Goal: Information Seeking & Learning: Understand process/instructions

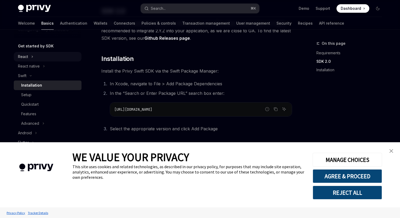
scroll to position [52, 0]
click at [390, 151] on img "close banner" at bounding box center [391, 151] width 4 height 4
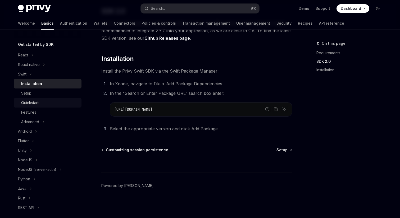
click at [51, 102] on div "Quickstart" at bounding box center [49, 102] width 57 height 6
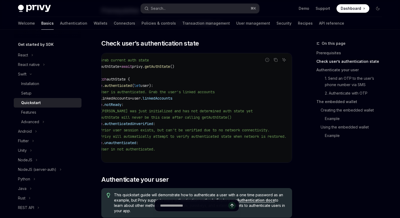
scroll to position [0, 6]
click at [178, 96] on span "linkedAccounts" at bounding box center [163, 98] width 30 height 5
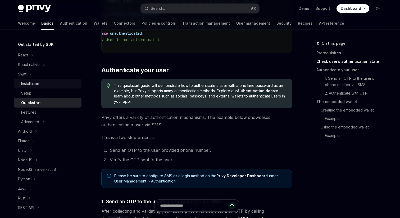
scroll to position [188, 0]
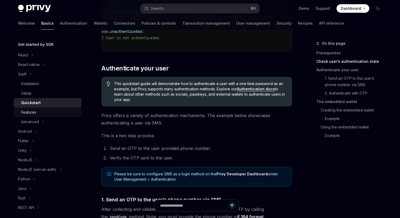
click at [31, 114] on div "Features" at bounding box center [28, 112] width 15 height 6
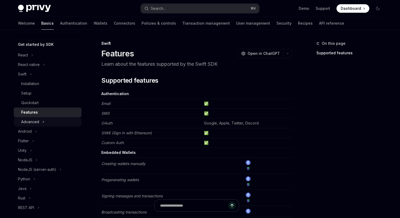
click at [43, 123] on icon "Toggle Advanced section" at bounding box center [43, 121] width 2 height 6
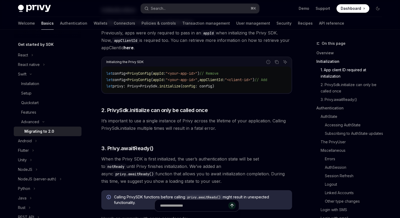
scroll to position [160, 0]
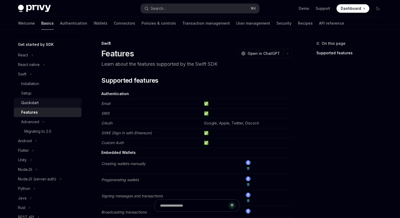
click at [43, 100] on div "Quickstart" at bounding box center [49, 102] width 57 height 6
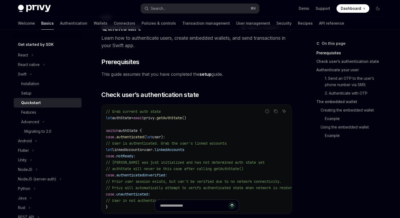
scroll to position [28, 0]
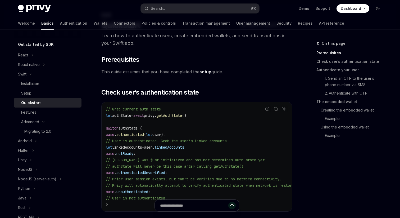
click at [201, 115] on code "// Grab current auth state let authState = await privy. getAuthState () switch …" at bounding box center [208, 157] width 205 height 102
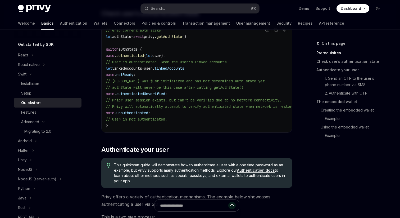
scroll to position [114, 0]
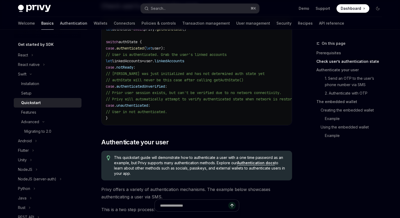
click at [60, 24] on link "Authentication" at bounding box center [73, 23] width 27 height 13
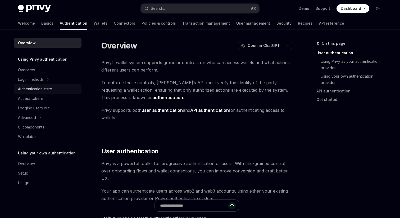
click at [39, 88] on div "Authentication state" at bounding box center [35, 89] width 34 height 6
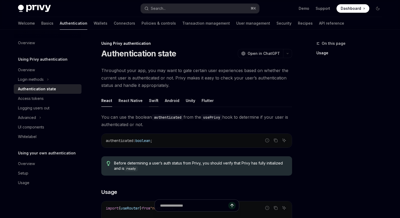
click at [152, 101] on div "Swift" at bounding box center [154, 100] width 10 height 12
type textarea "*"
